Goal: Transaction & Acquisition: Book appointment/travel/reservation

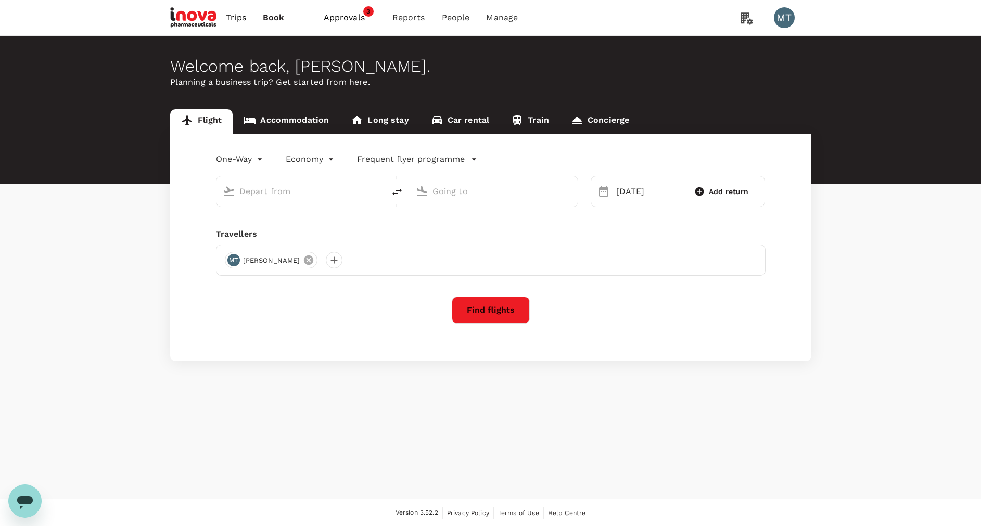
click at [303, 261] on icon at bounding box center [308, 259] width 11 height 11
click at [236, 264] on div at bounding box center [233, 260] width 17 height 17
click at [227, 285] on input "text" at bounding box center [221, 288] width 148 height 17
type input "Soekarno-Hatta Intl (CGK)"
type input "[PERSON_NAME] (SRG)"
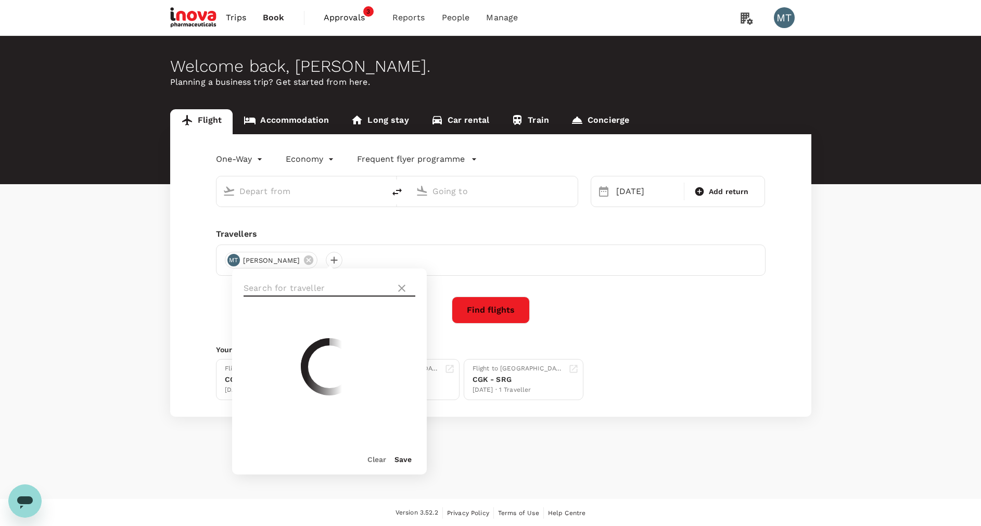
type input "Soekarno-Hatta Intl (CGK)"
type input "[PERSON_NAME] (SRG)"
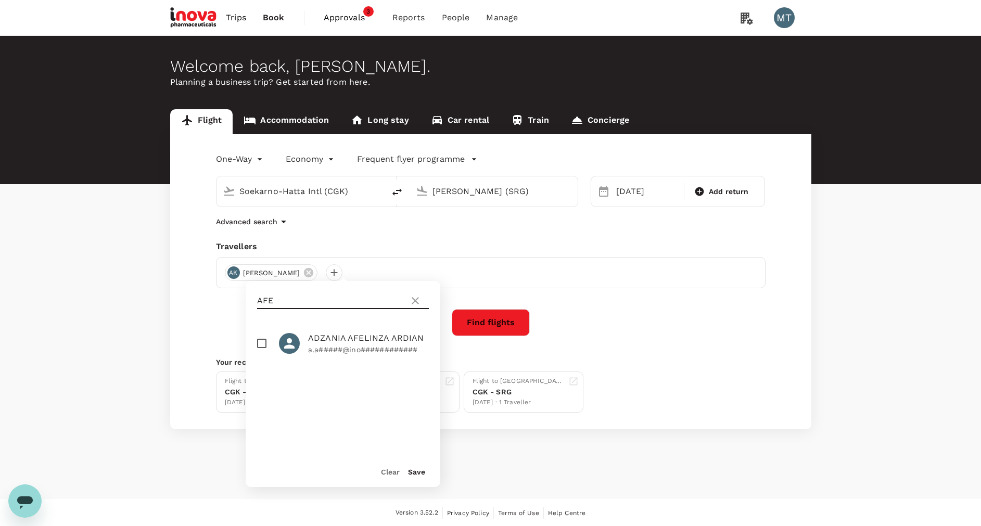
type input "AFE"
